Goal: Information Seeking & Learning: Learn about a topic

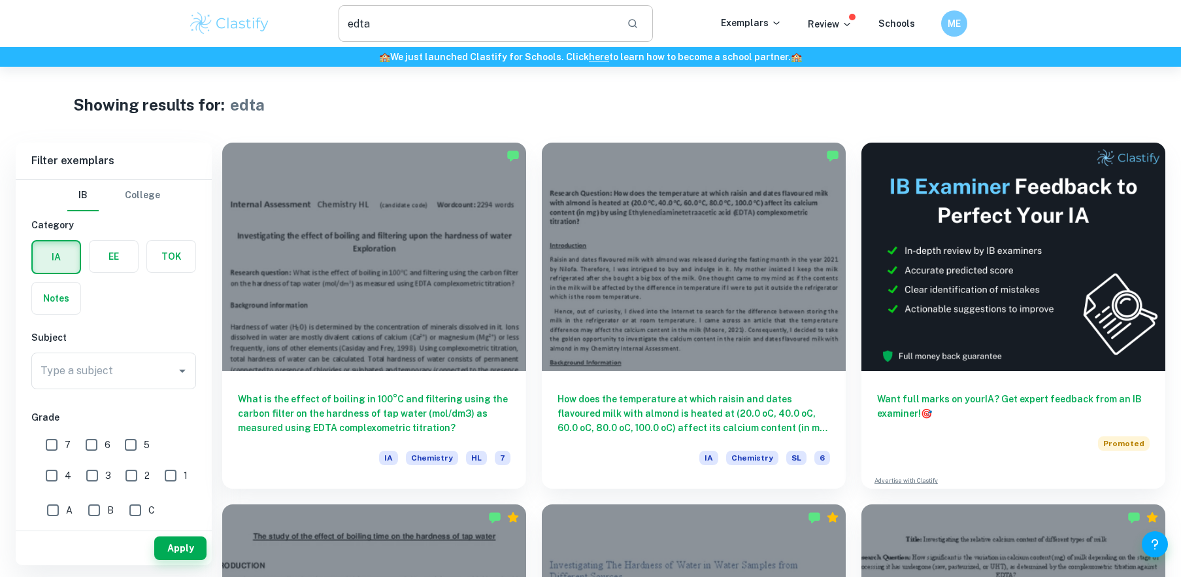
click at [390, 22] on input "edta" at bounding box center [478, 23] width 278 height 37
type input "e"
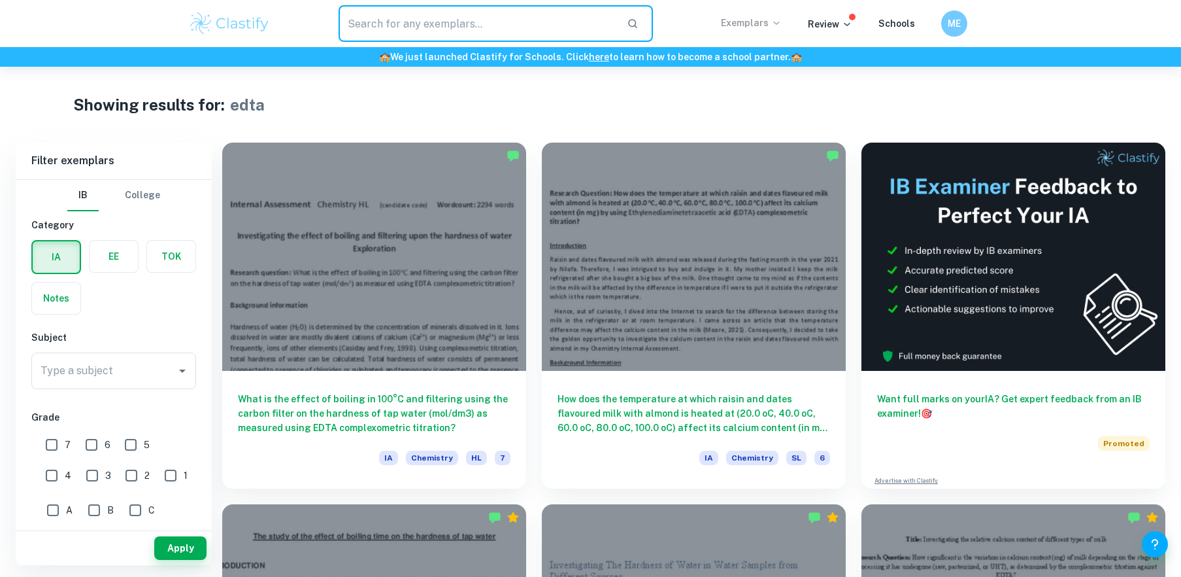
click at [754, 29] on p "Exemplars" at bounding box center [751, 23] width 61 height 14
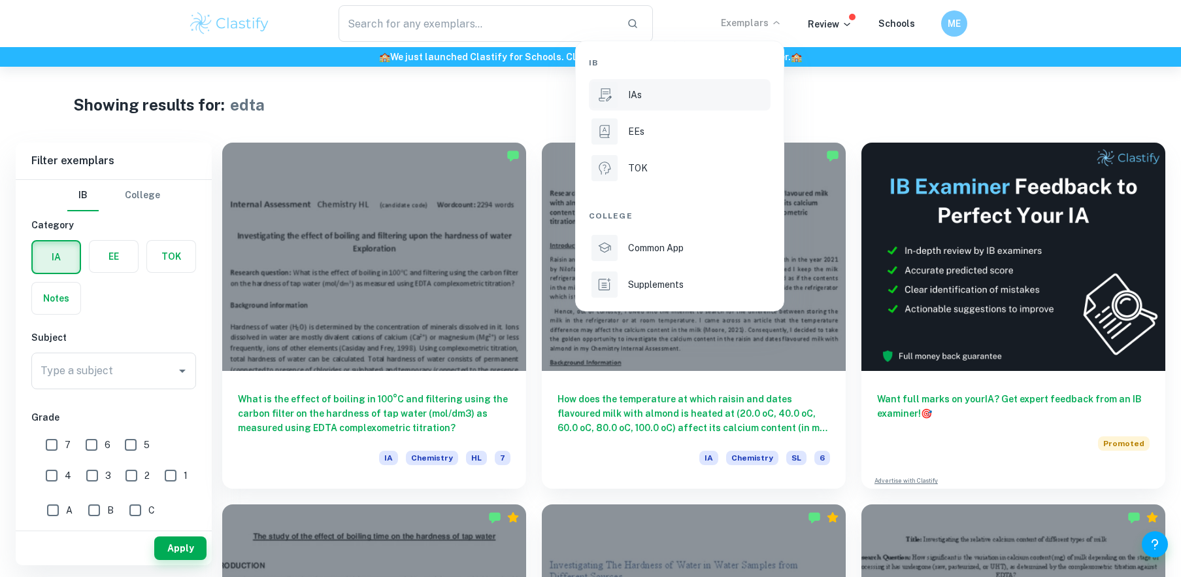
click at [645, 95] on div "IAs" at bounding box center [698, 95] width 140 height 14
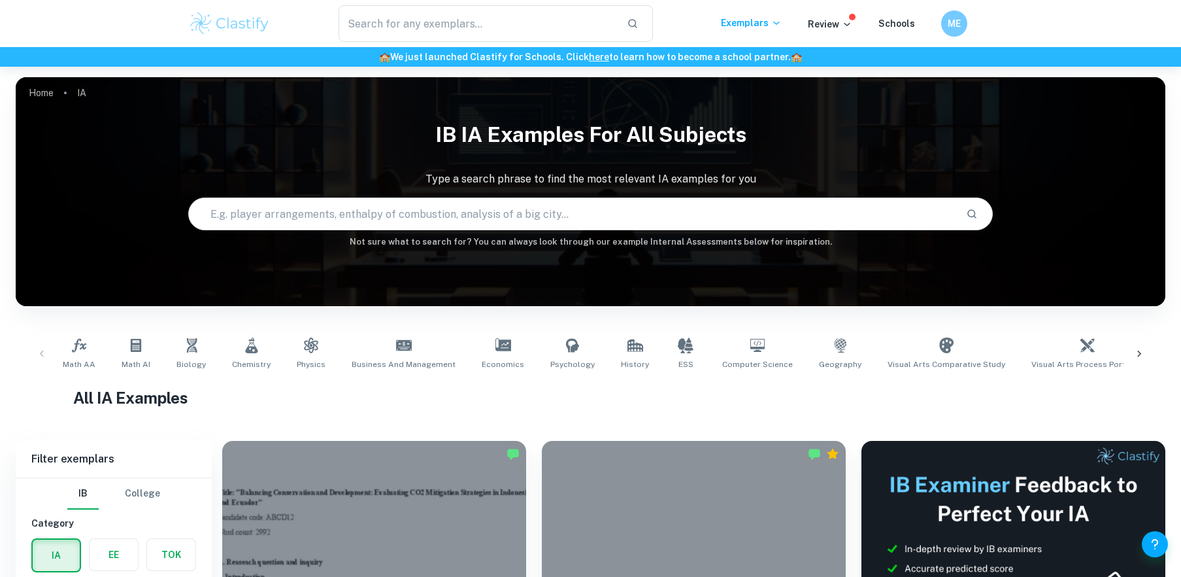
click at [264, 220] on input "text" at bounding box center [572, 213] width 767 height 37
click at [375, 14] on input "text" at bounding box center [478, 23] width 278 height 37
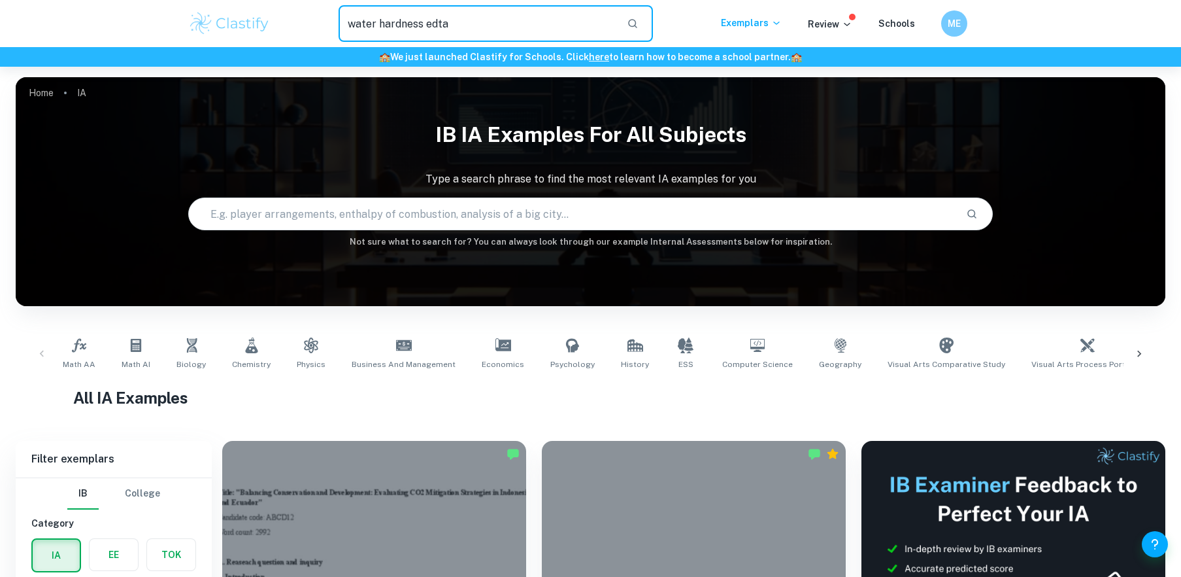
type input "water hardness edta"
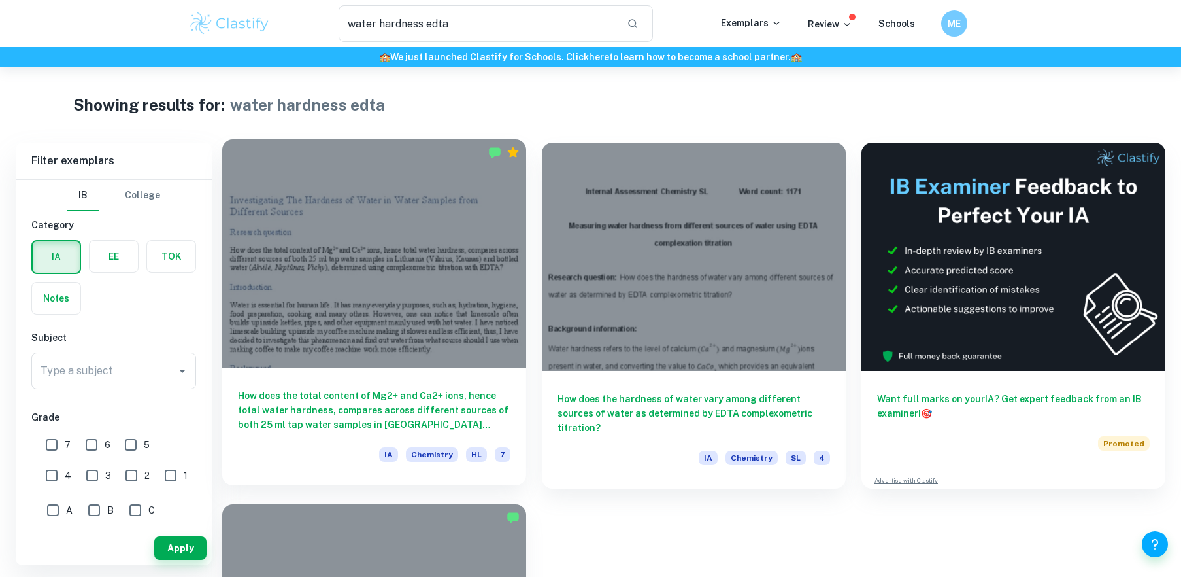
click at [480, 295] on div at bounding box center [374, 253] width 304 height 228
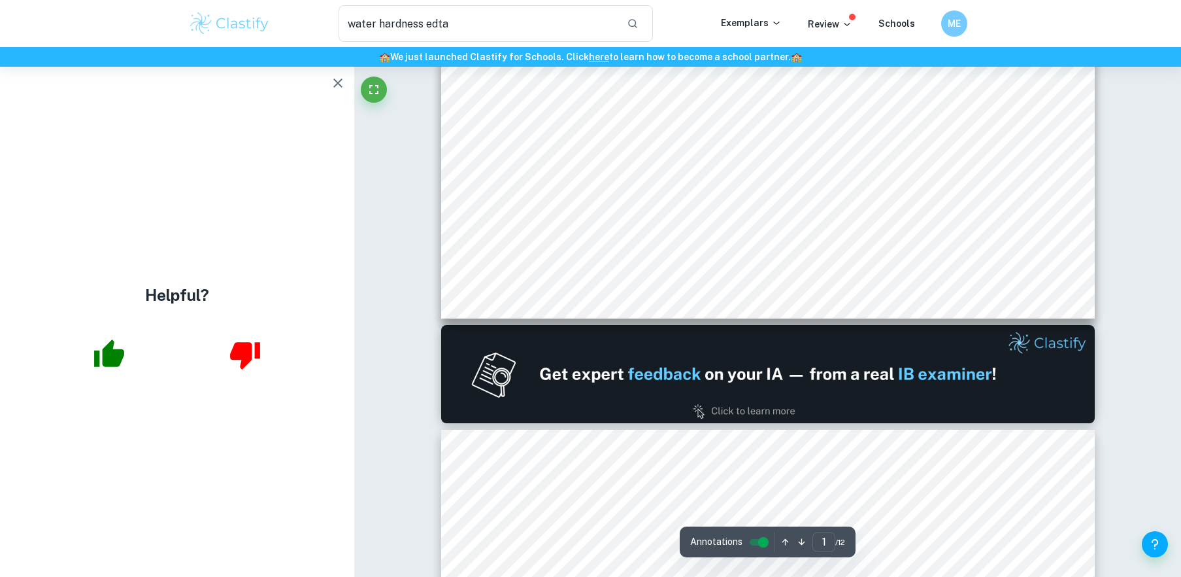
scroll to position [689, 0]
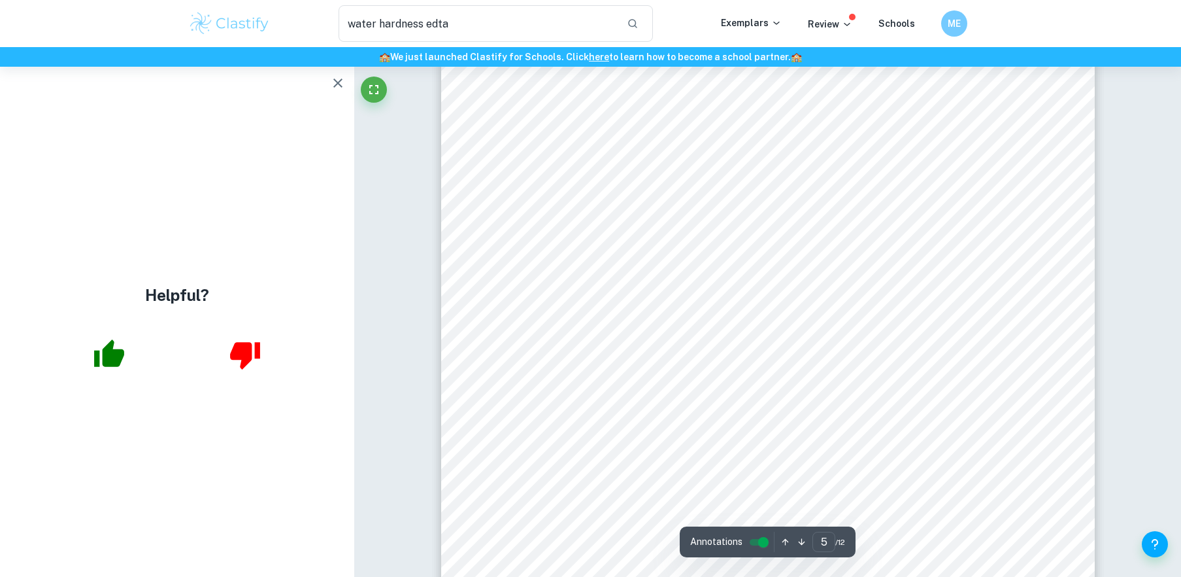
scroll to position [4073, 0]
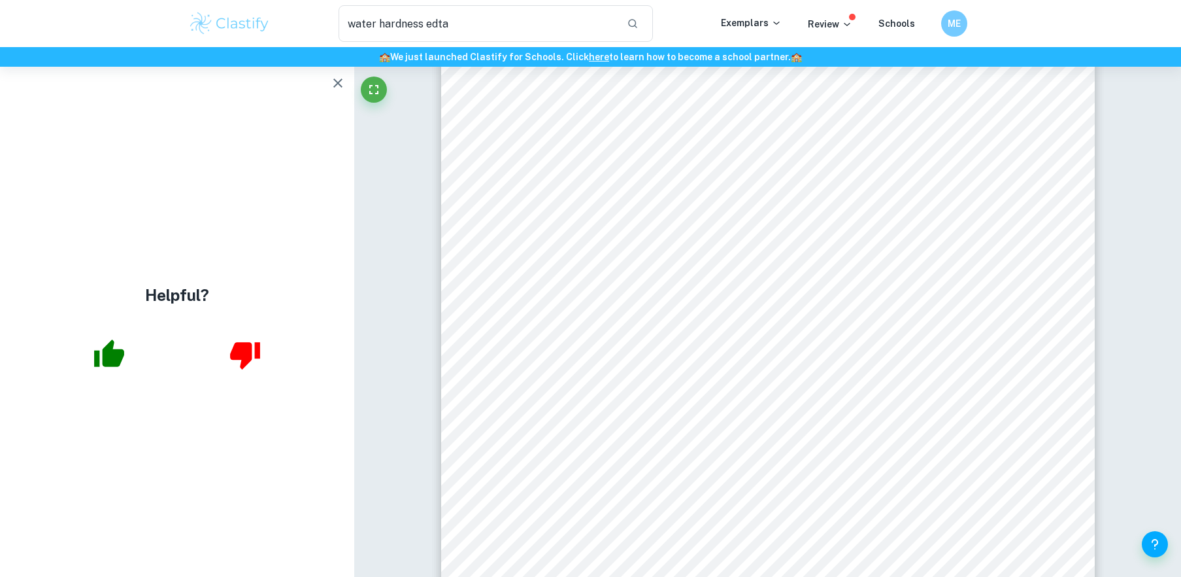
click at [338, 80] on icon "button" at bounding box center [338, 83] width 16 height 16
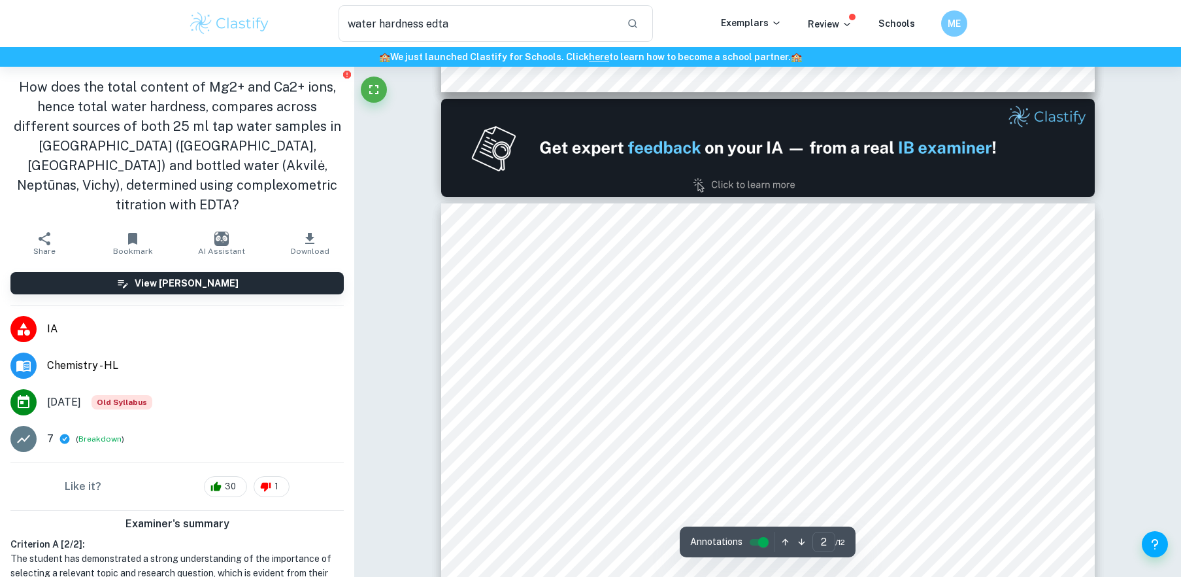
scroll to position [920, 0]
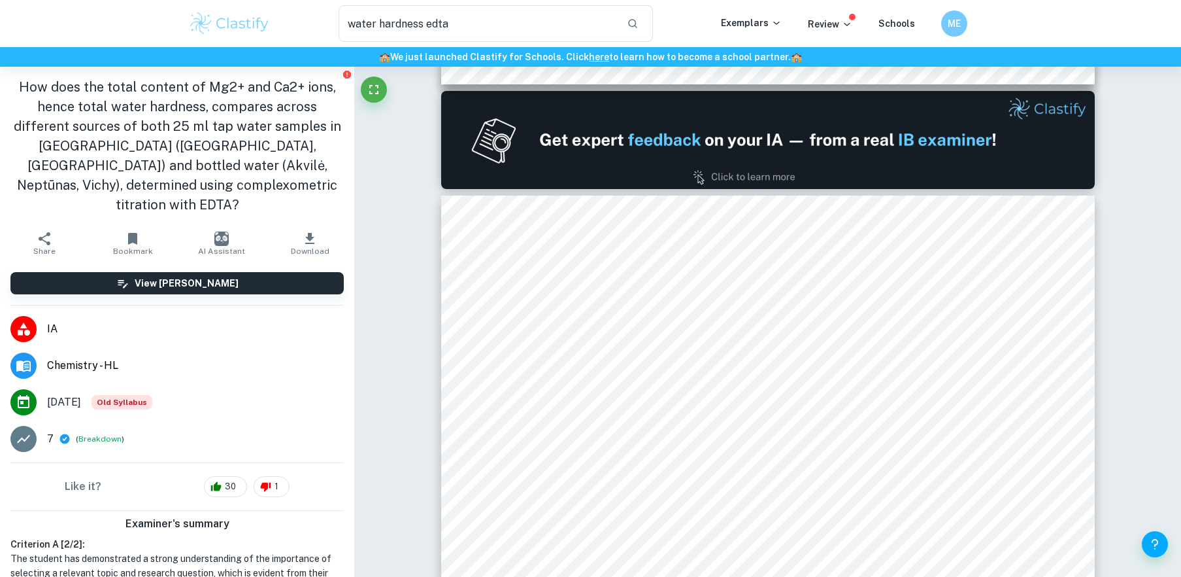
type input "1"
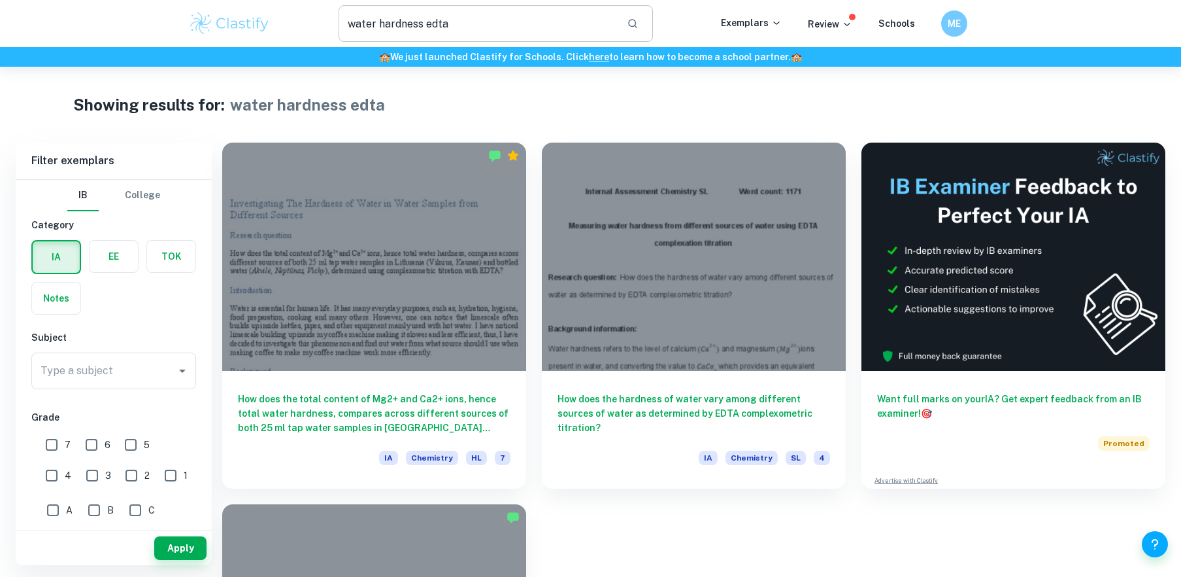
click at [611, 23] on input "water hardness edta" at bounding box center [478, 23] width 278 height 37
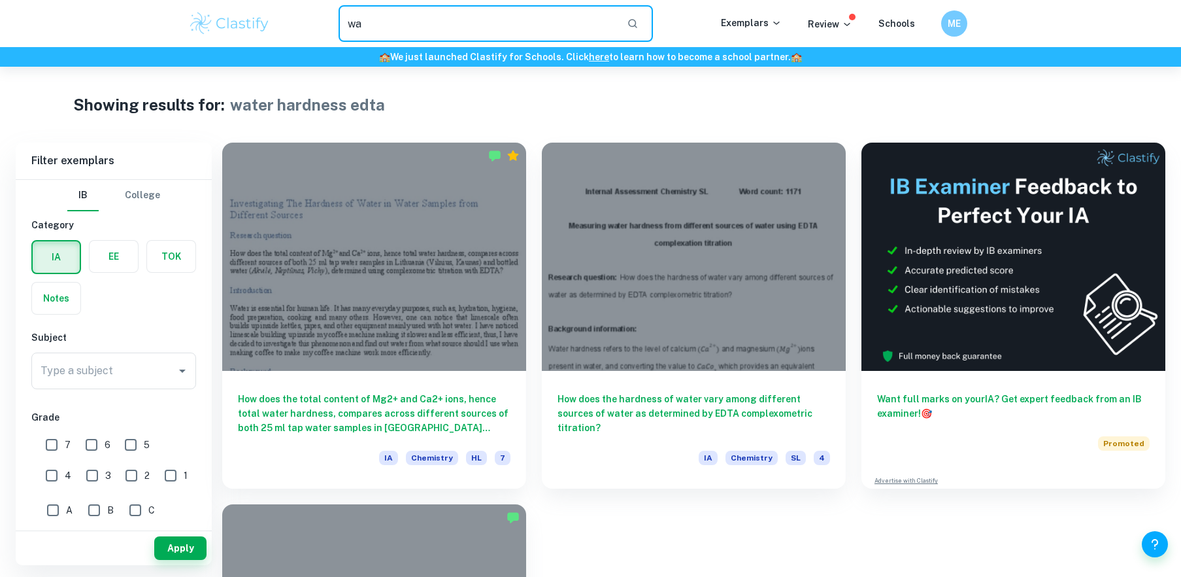
type input "w"
click at [739, 24] on p "Exemplars" at bounding box center [751, 23] width 61 height 14
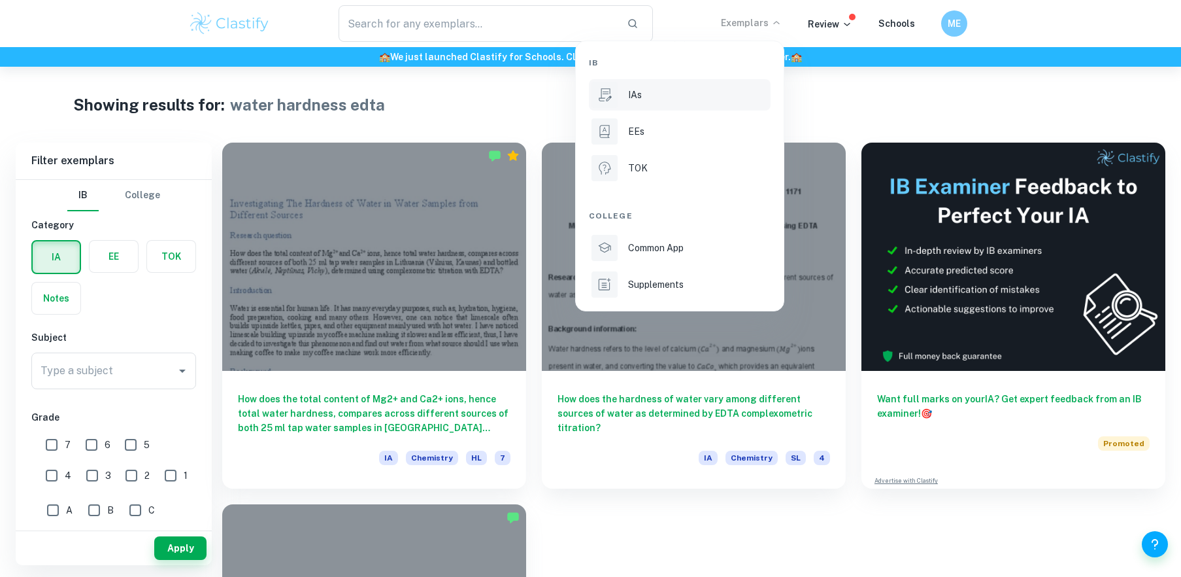
click at [628, 92] on p "IAs" at bounding box center [635, 95] width 14 height 14
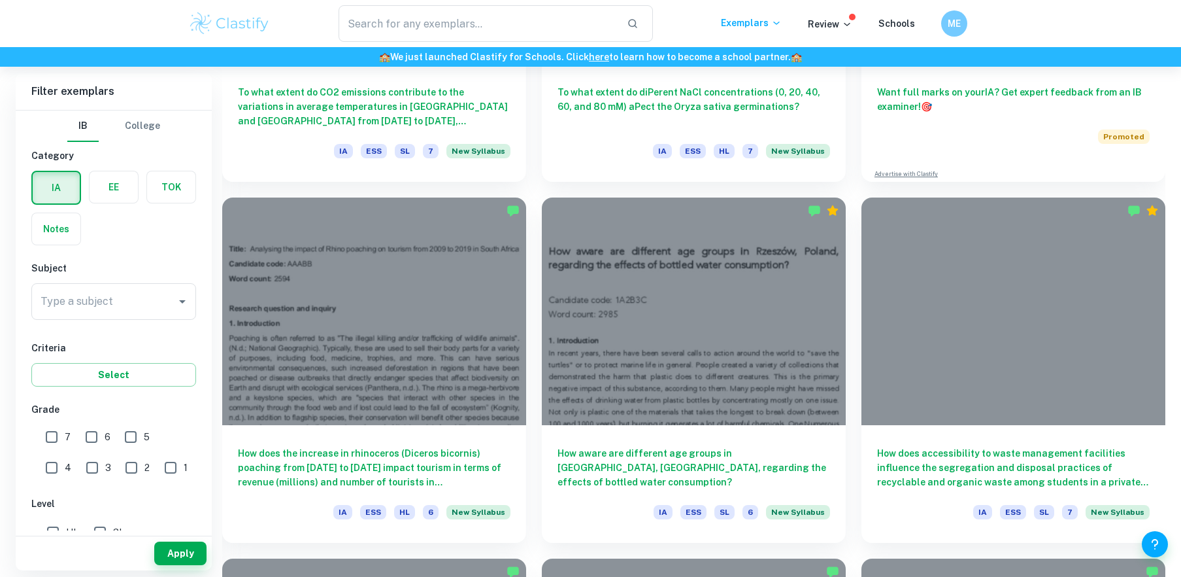
scroll to position [605, 0]
click at [172, 309] on div "Type a subject" at bounding box center [113, 301] width 165 height 37
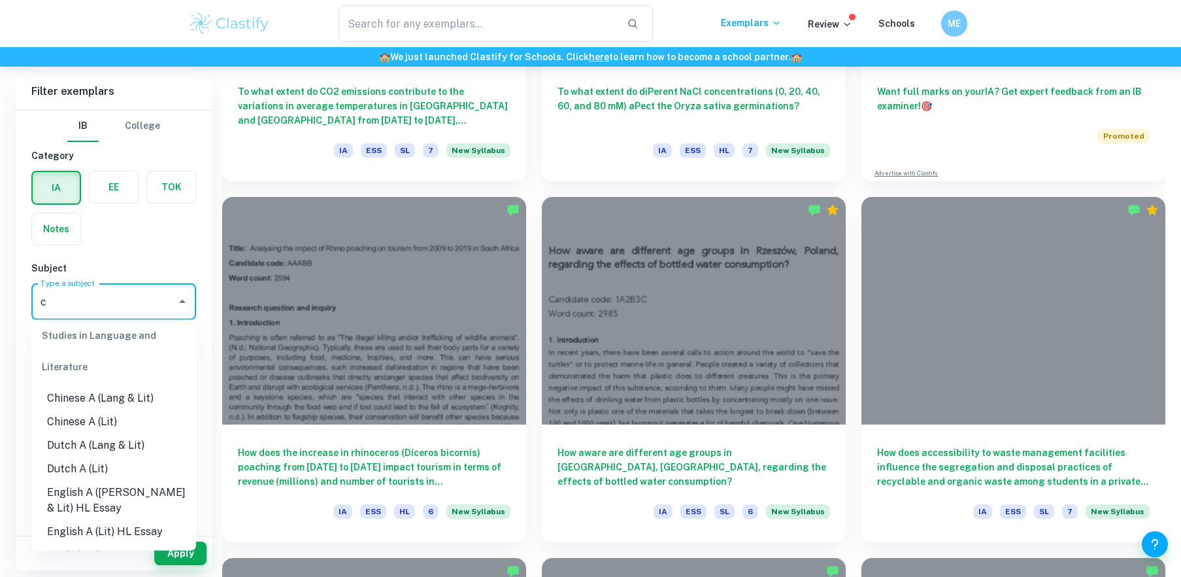
scroll to position [0, 0]
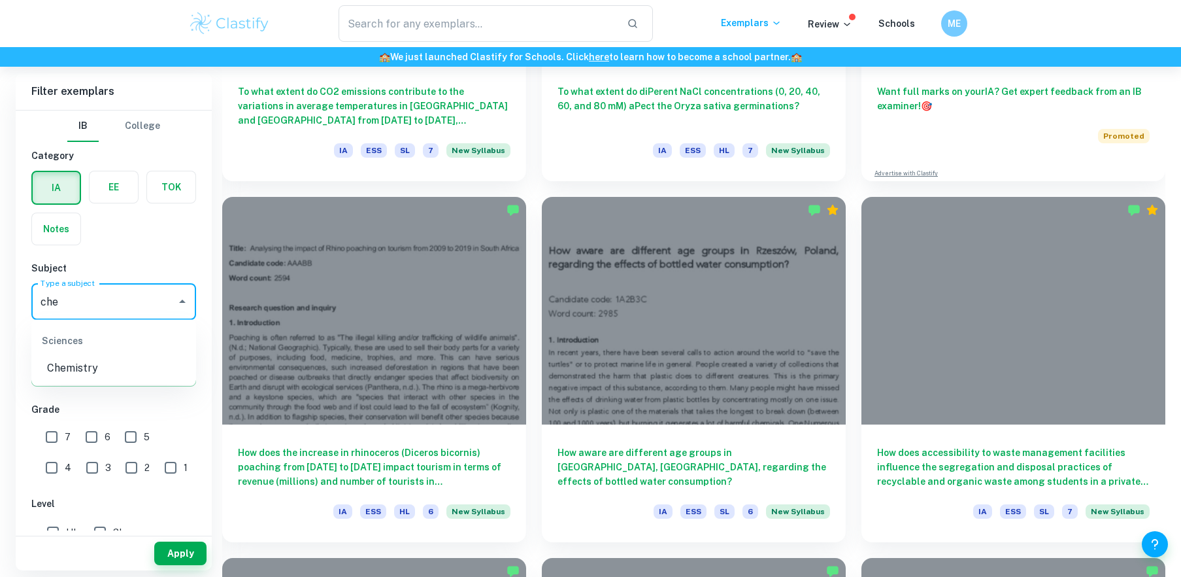
click at [88, 371] on li "Chemistry" at bounding box center [113, 368] width 165 height 24
type input "Chemistry"
click at [184, 546] on button "Apply" at bounding box center [180, 553] width 52 height 24
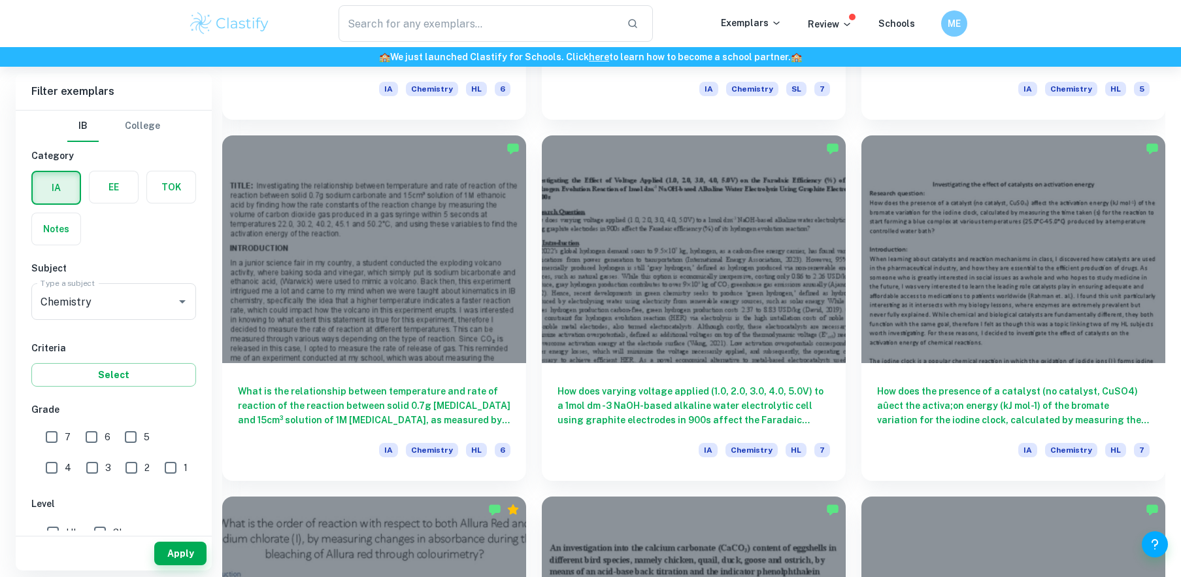
scroll to position [2150, 0]
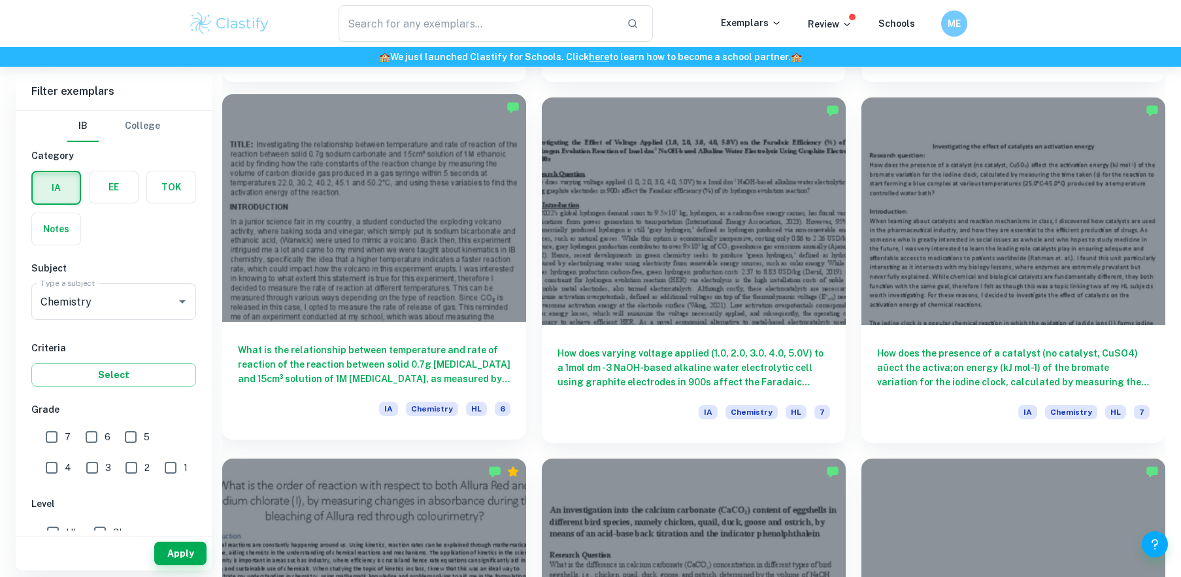
click at [441, 273] on div at bounding box center [374, 208] width 304 height 228
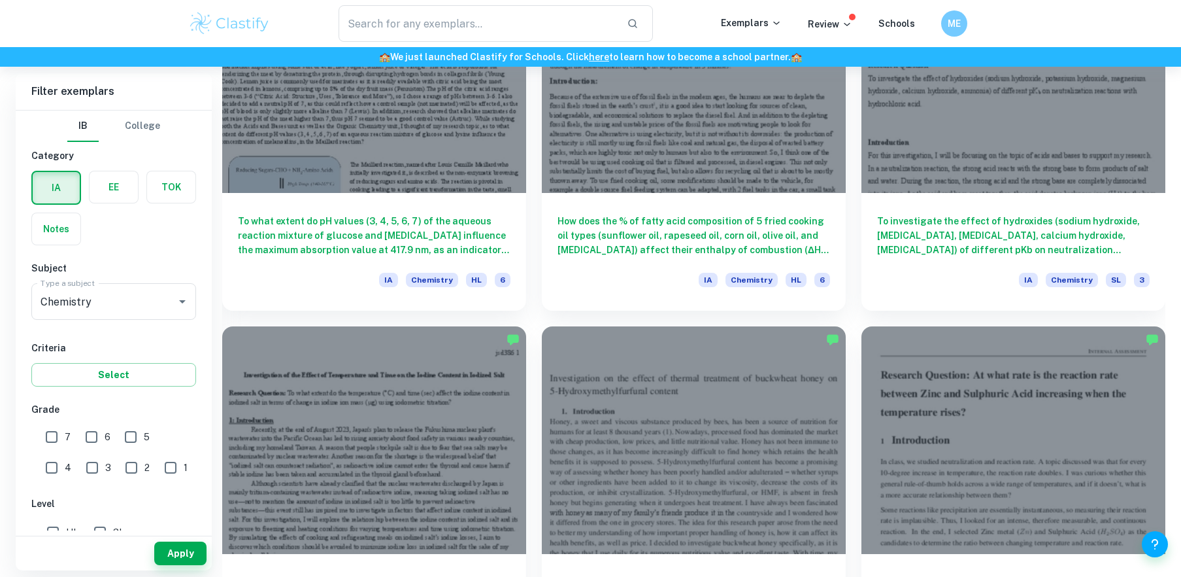
scroll to position [3368, 0]
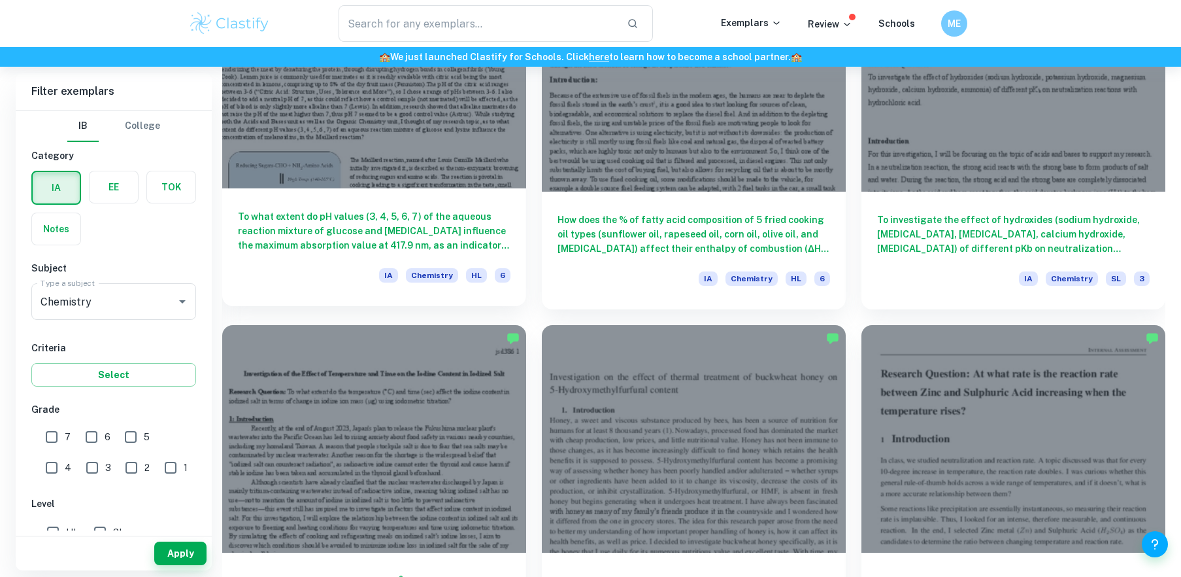
click at [439, 167] on div at bounding box center [374, 74] width 304 height 228
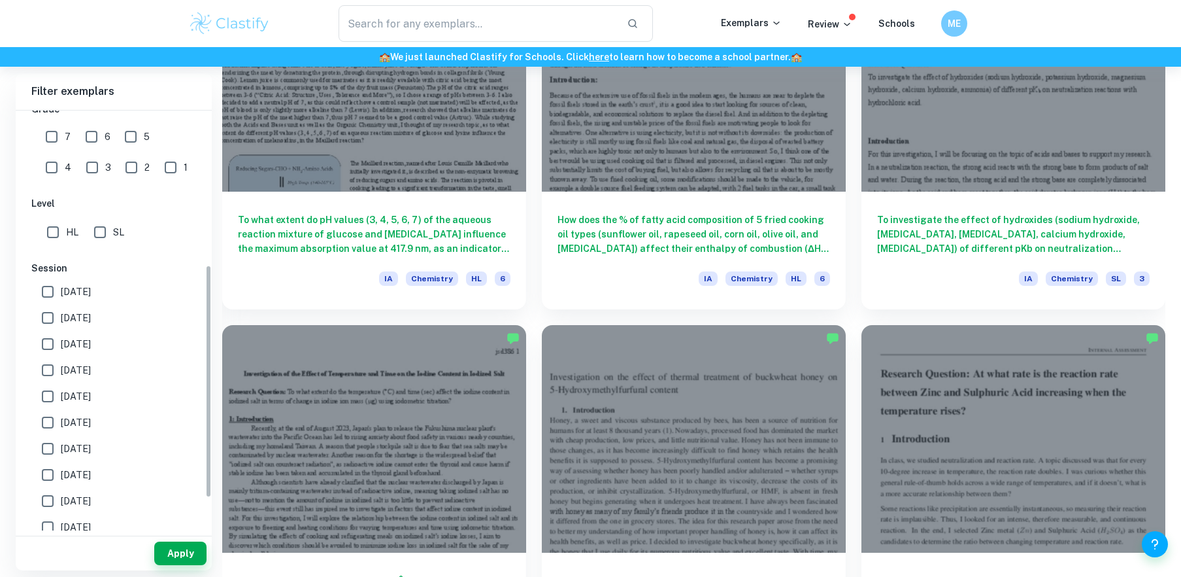
scroll to position [311, 0]
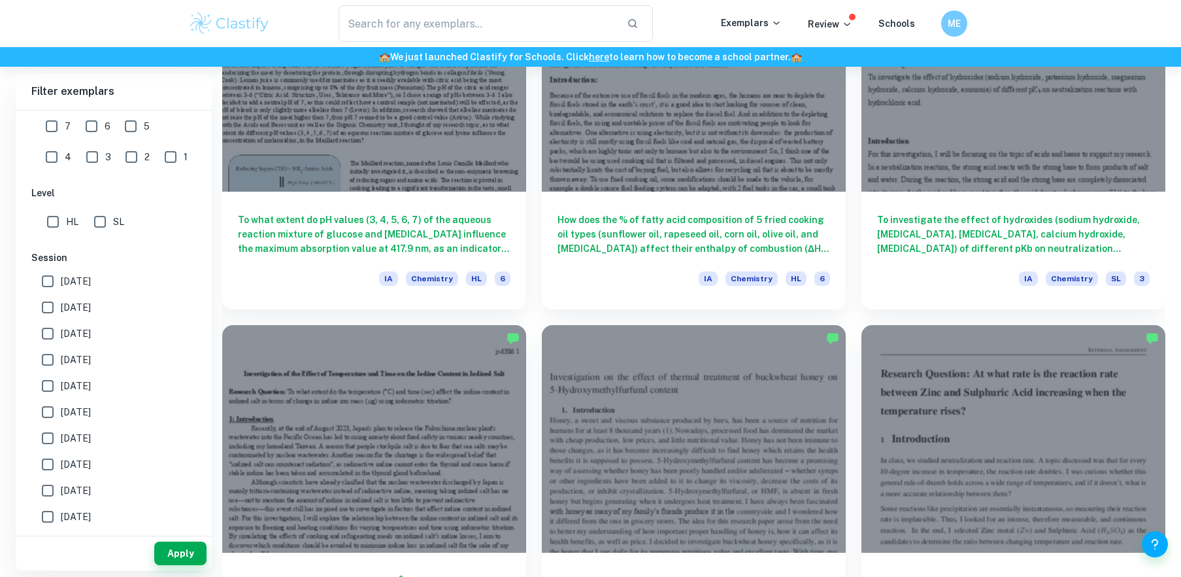
click at [48, 280] on input "[DATE]" at bounding box center [48, 281] width 26 height 26
checkbox input "true"
click at [52, 312] on input "[DATE]" at bounding box center [48, 307] width 26 height 26
checkbox input "true"
click at [181, 557] on button "Apply" at bounding box center [180, 553] width 52 height 24
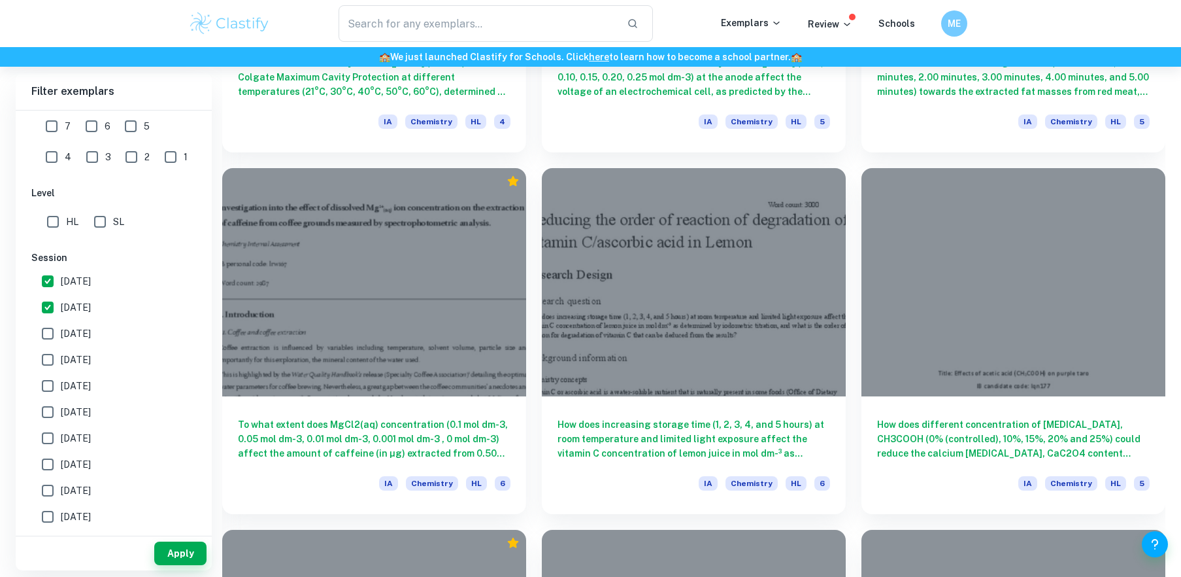
scroll to position [5333, 0]
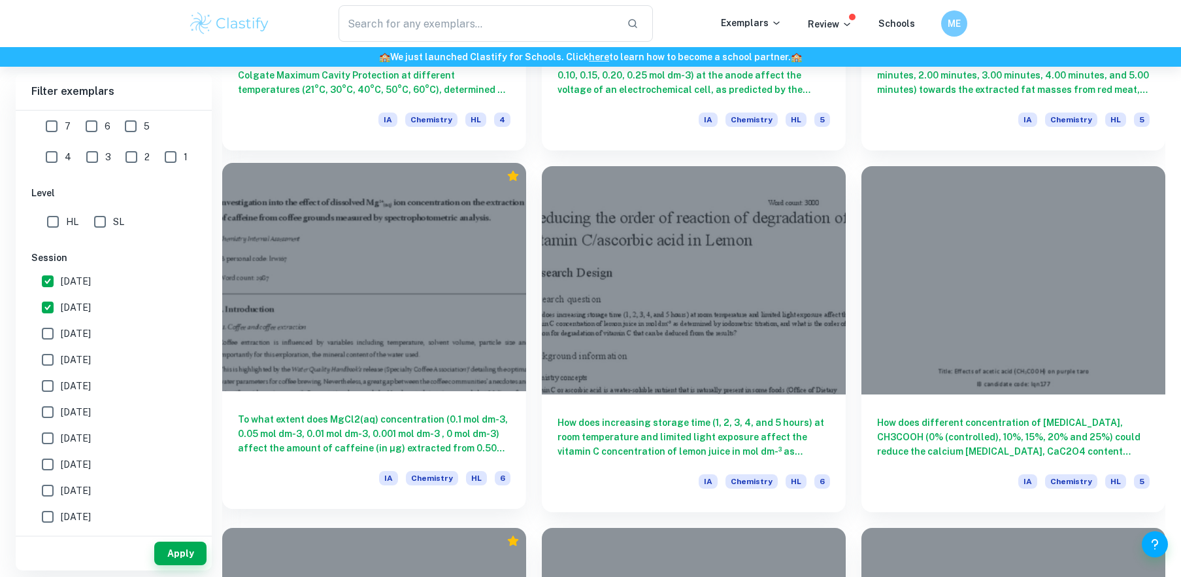
click at [405, 385] on div at bounding box center [374, 277] width 304 height 228
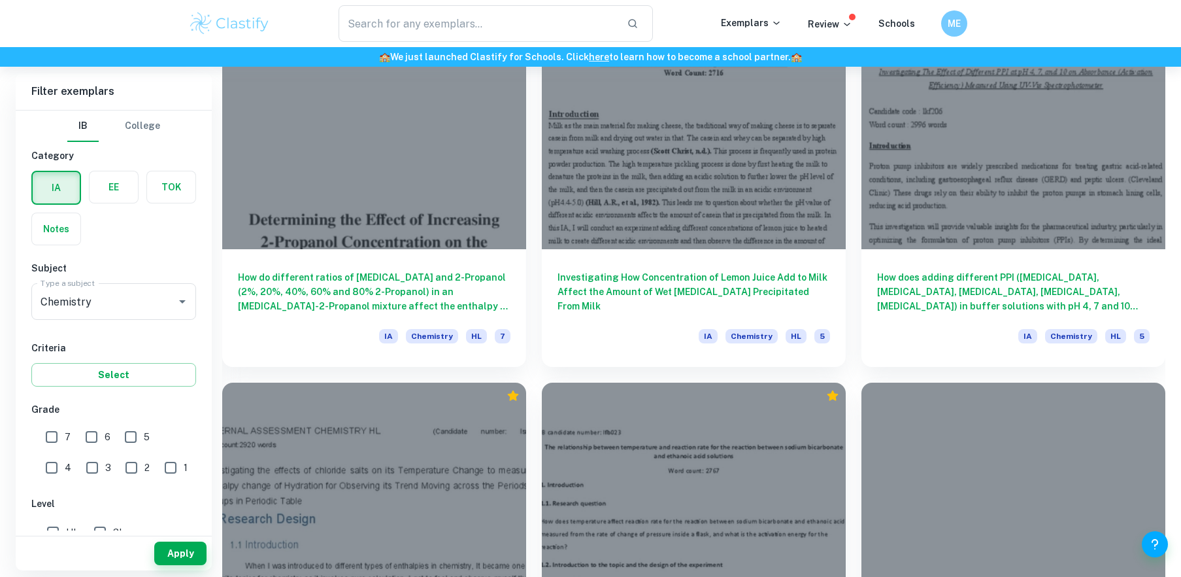
scroll to position [7647, 0]
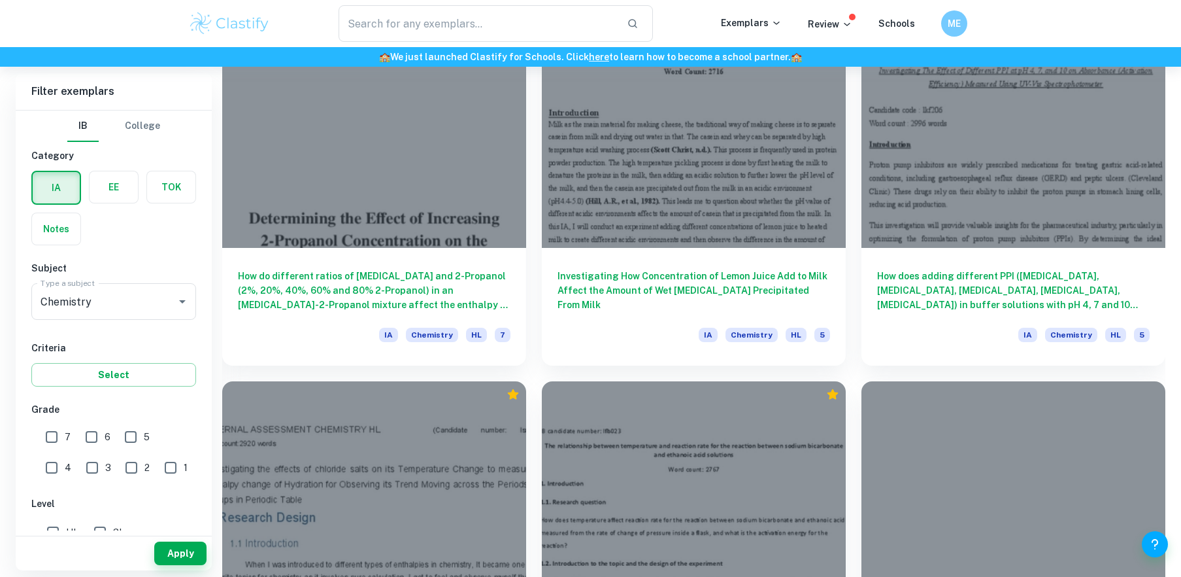
click at [1025, 315] on div "How does adding different PPI ([MEDICAL_DATA], [MEDICAL_DATA], [MEDICAL_DATA], …" at bounding box center [1014, 307] width 304 height 118
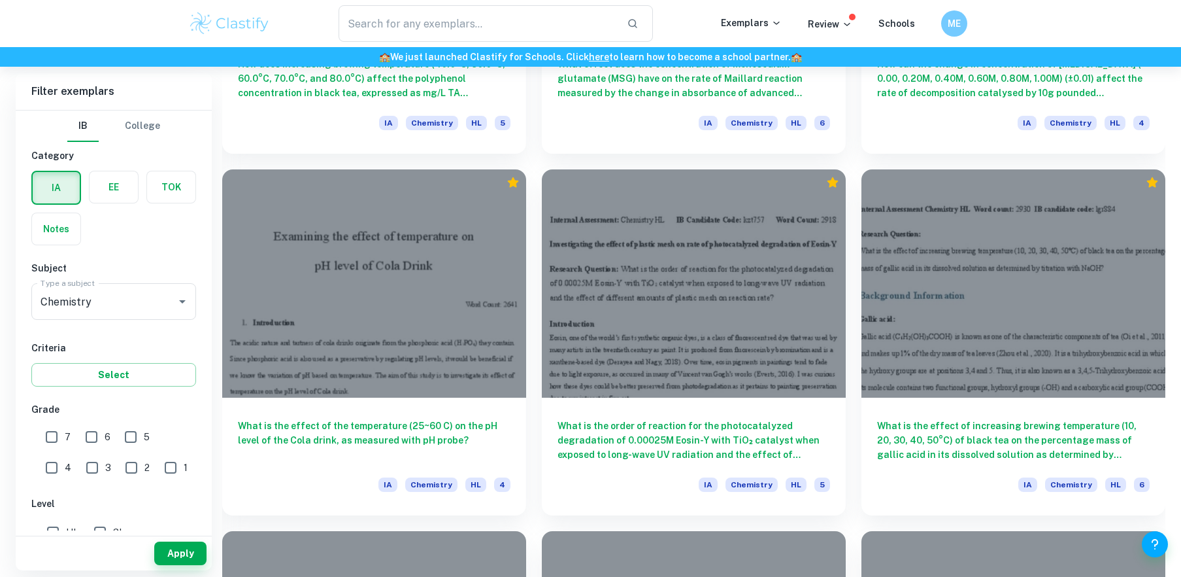
scroll to position [8748, 0]
